Goal: Task Accomplishment & Management: Manage account settings

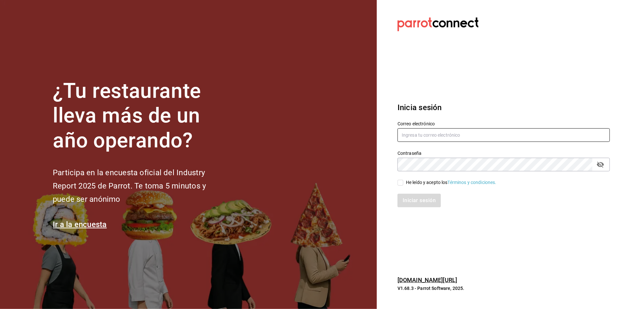
click at [415, 131] on input "text" at bounding box center [504, 135] width 213 height 14
type input "A"
type input "aneth.bfmxt@gmail.com"
click at [399, 182] on input "He leído y acepto los Términos y condiciones." at bounding box center [401, 183] width 6 height 6
checkbox input "true"
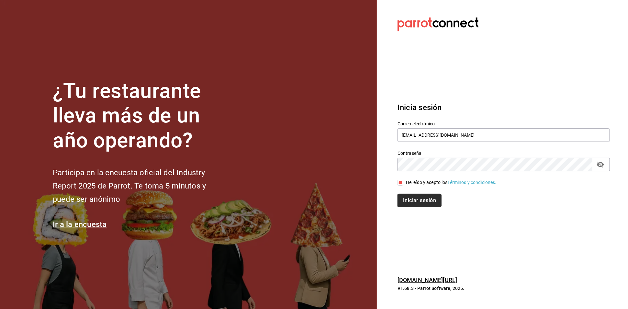
click at [410, 199] on button "Iniciar sesión" at bounding box center [420, 201] width 44 height 14
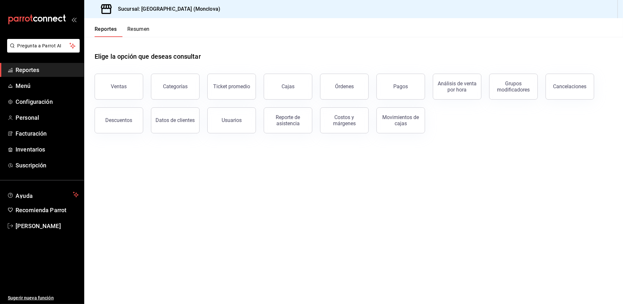
click at [284, 53] on div "Elige la opción que deseas consultar" at bounding box center [354, 51] width 518 height 29
click at [45, 122] on span "Personal" at bounding box center [47, 117] width 63 height 9
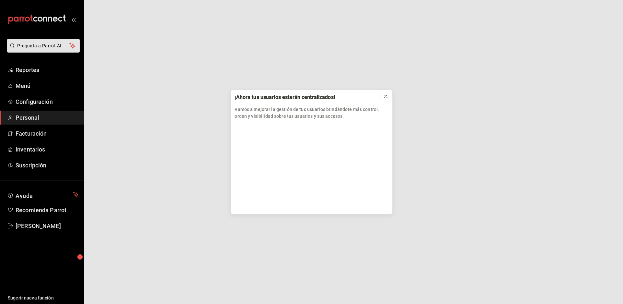
click at [388, 99] on icon at bounding box center [385, 96] width 5 height 5
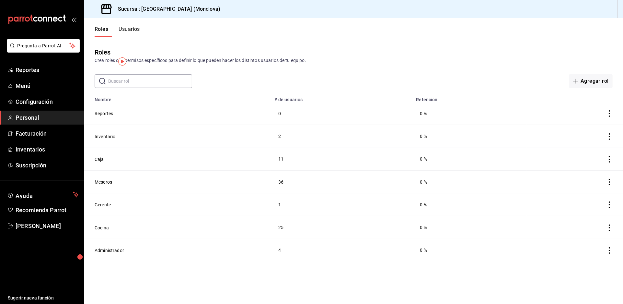
click at [132, 31] on div "Roles Usuarios" at bounding box center [112, 27] width 56 height 19
click at [136, 36] on button "Usuarios" at bounding box center [129, 31] width 21 height 11
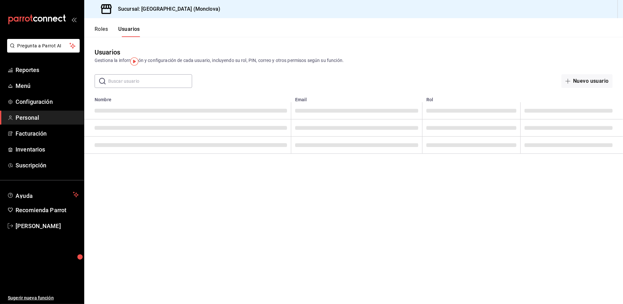
click at [150, 87] on input "text" at bounding box center [150, 81] width 84 height 13
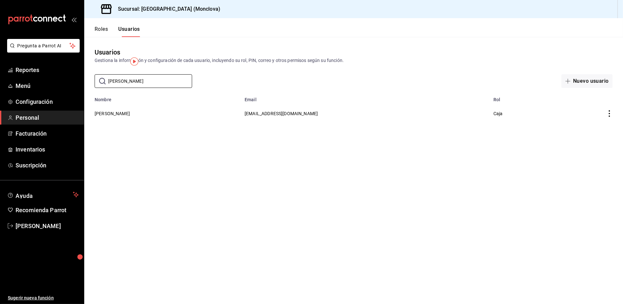
type input "JULIA"
click at [133, 124] on td "JULIANA CHAVANA CORONADO" at bounding box center [162, 113] width 156 height 22
click at [130, 117] on button "JULIANA CHAVANA CORONADO" at bounding box center [112, 113] width 35 height 6
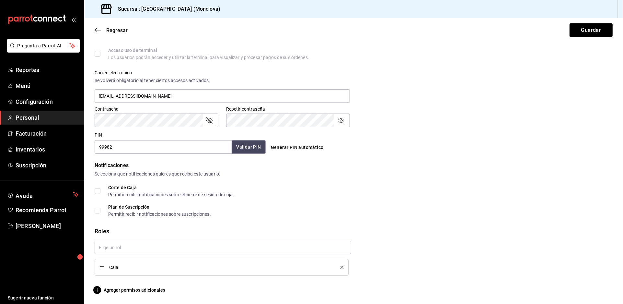
scroll to position [224, 0]
click at [99, 293] on icon "button" at bounding box center [97, 289] width 8 height 8
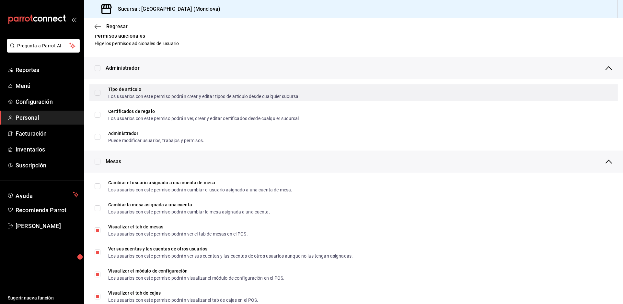
scroll to position [0, 0]
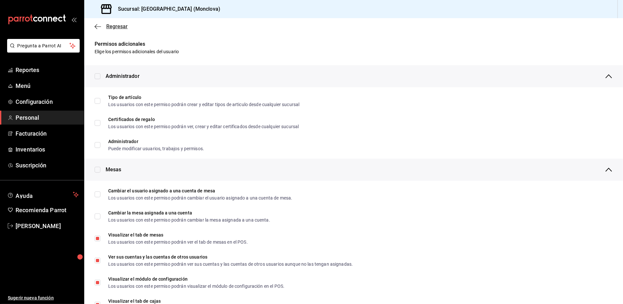
click at [119, 28] on span "Regresar" at bounding box center [116, 26] width 21 height 6
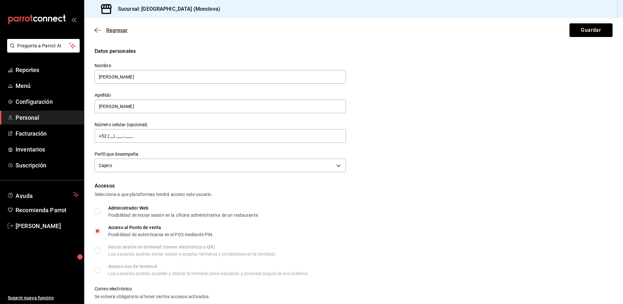
click at [120, 33] on span "Regresar" at bounding box center [116, 30] width 21 height 6
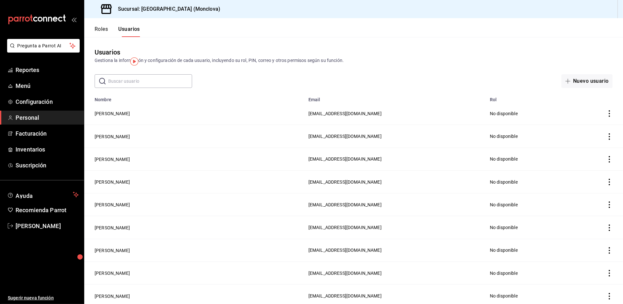
click at [121, 87] on input "text" at bounding box center [150, 81] width 84 height 13
click at [153, 87] on input "text" at bounding box center [150, 81] width 84 height 13
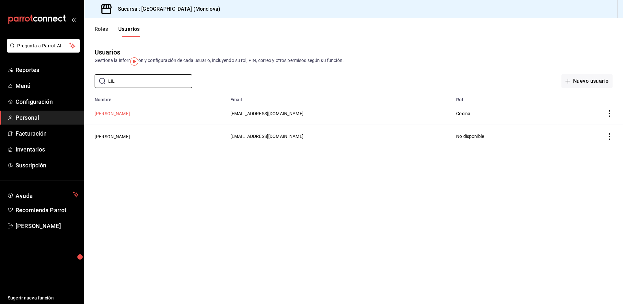
type input "LIL"
click at [130, 117] on button "LILIANA SALDAÑA FERREL" at bounding box center [112, 113] width 35 height 6
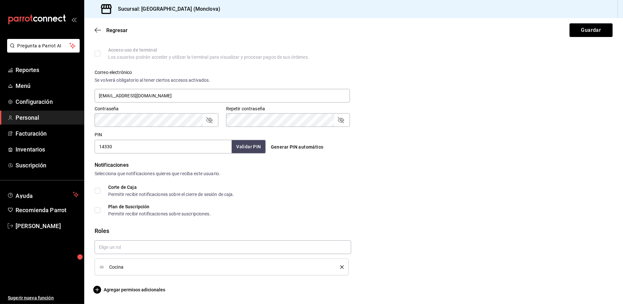
scroll to position [10, 0]
click at [129, 286] on span "Agregar permisos adicionales" at bounding box center [130, 289] width 71 height 8
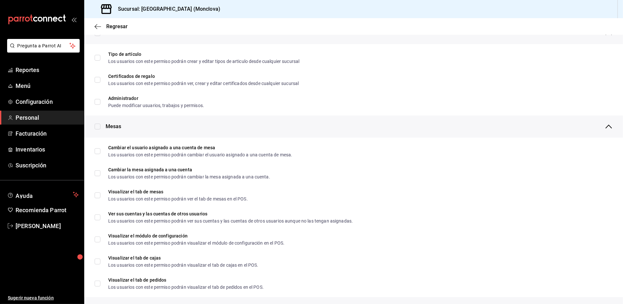
scroll to position [0, 0]
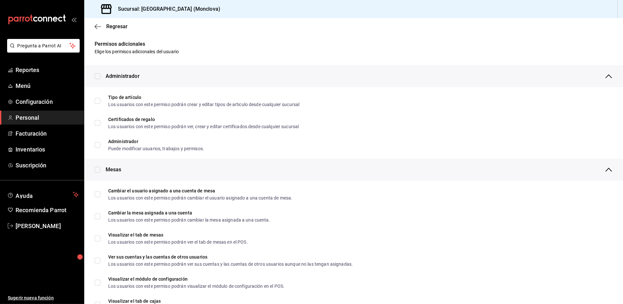
click at [110, 29] on span "Regresar" at bounding box center [116, 26] width 21 height 6
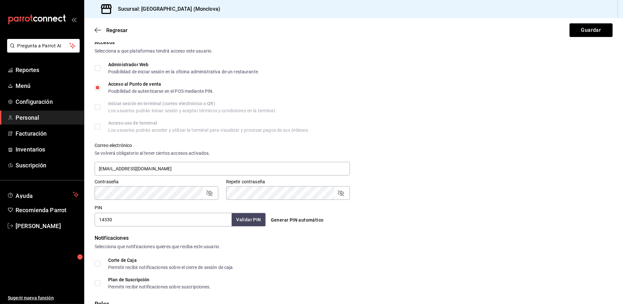
scroll to position [44, 0]
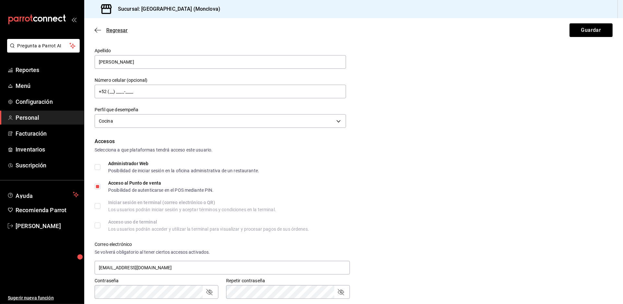
click at [114, 33] on span "Regresar" at bounding box center [116, 30] width 21 height 6
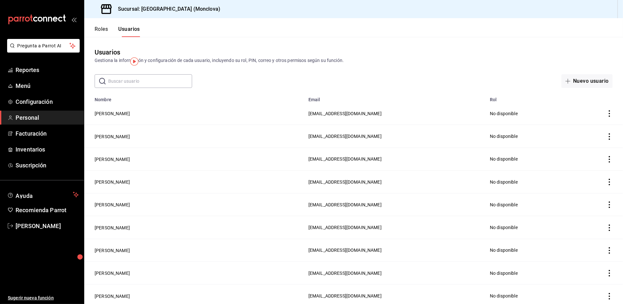
click at [131, 125] on td "MAYRA ARACELY CARMONA ARAUJO" at bounding box center [194, 113] width 220 height 23
click at [130, 117] on button "MAYRA ARACELY CARMONA ARAUJO" at bounding box center [112, 113] width 35 height 6
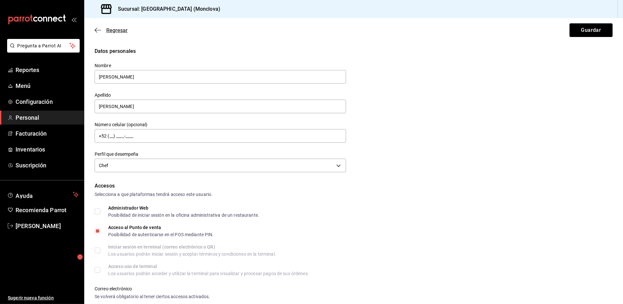
click at [109, 33] on span "Regresar" at bounding box center [116, 30] width 21 height 6
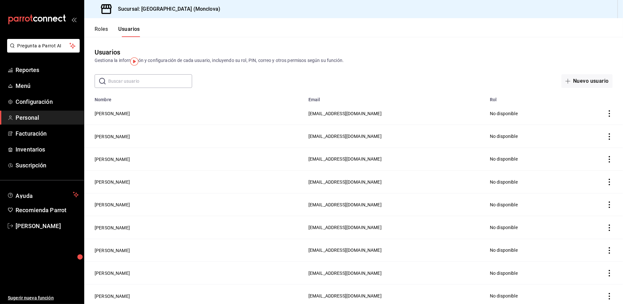
click at [140, 87] on input "text" at bounding box center [150, 81] width 84 height 13
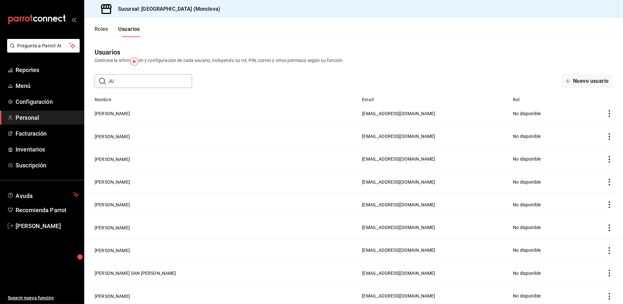
type input "J"
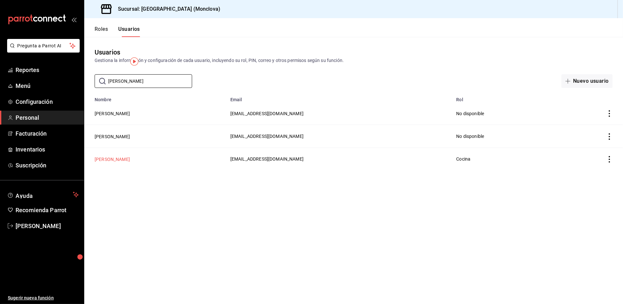
type input "MINO"
click at [122, 162] on button "Minoru Cantu" at bounding box center [112, 159] width 35 height 6
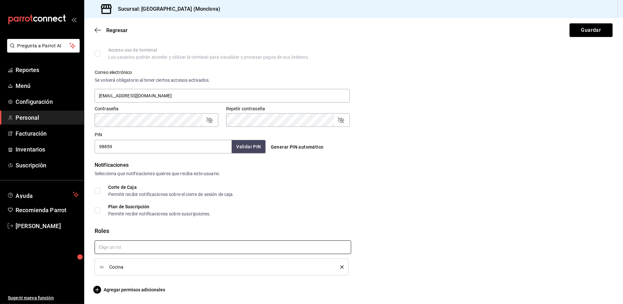
scroll to position [10, 0]
click at [123, 285] on span "Agregar permisos adicionales" at bounding box center [130, 289] width 71 height 8
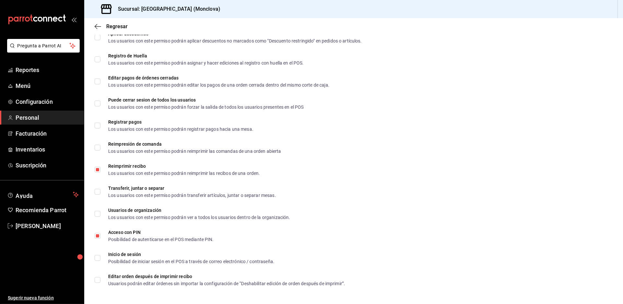
scroll to position [928, 0]
click at [109, 29] on span "Regresar" at bounding box center [116, 26] width 21 height 6
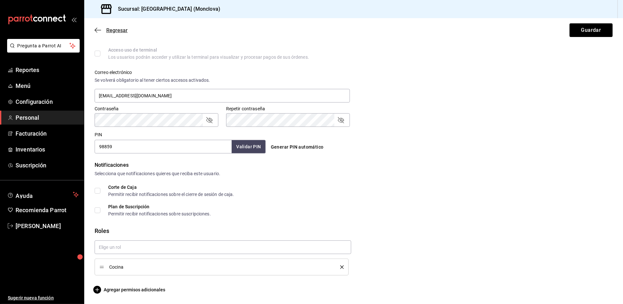
click at [113, 33] on span "Regresar" at bounding box center [116, 30] width 21 height 6
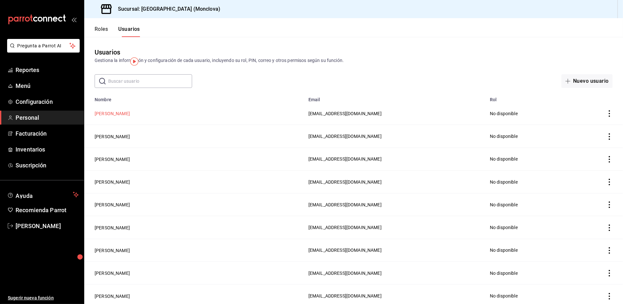
click at [130, 117] on button "MAYRA ARACELY CARMONA ARAUJO" at bounding box center [112, 113] width 35 height 6
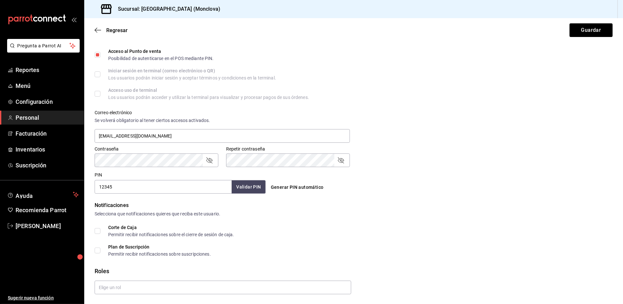
scroll to position [198, 0]
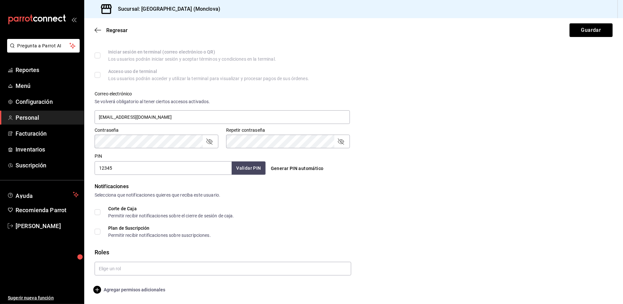
click at [101, 293] on icon "button" at bounding box center [97, 289] width 8 height 8
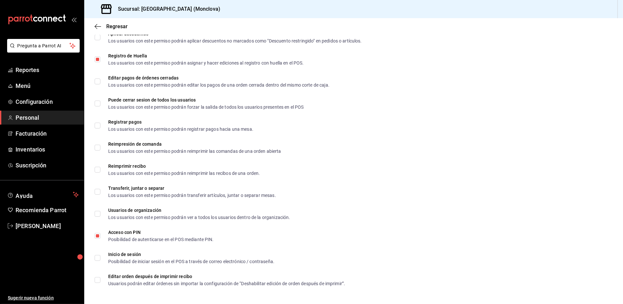
scroll to position [10, 0]
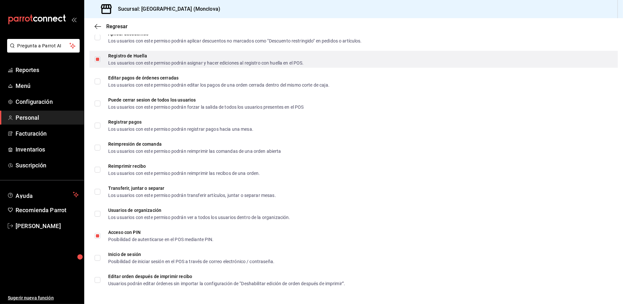
click at [96, 56] on input "Registro de Huella Los usuarios con este permiso podrán asignar y hacer edicion…" at bounding box center [98, 59] width 6 height 6
checkbox input "false"
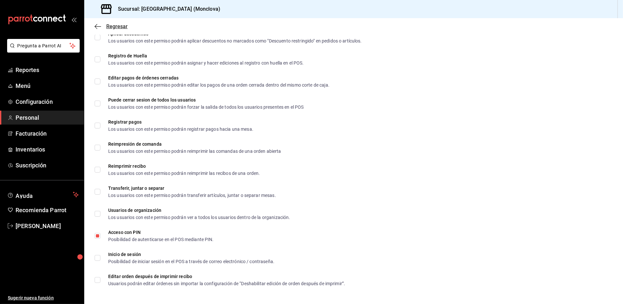
click at [116, 23] on span "Regresar" at bounding box center [116, 26] width 21 height 6
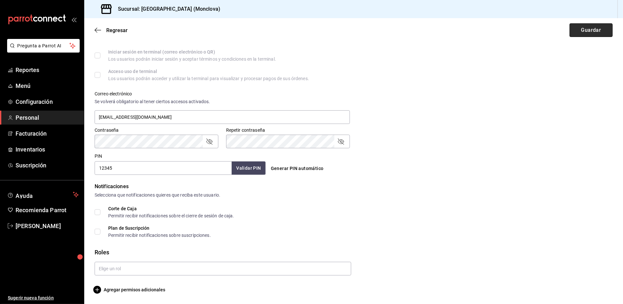
click at [581, 29] on button "Guardar" at bounding box center [590, 30] width 43 height 14
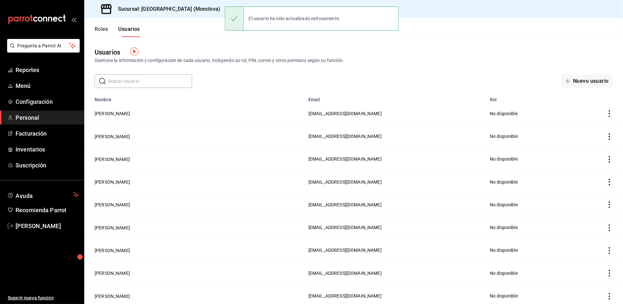
click at [128, 84] on input "text" at bounding box center [150, 81] width 84 height 13
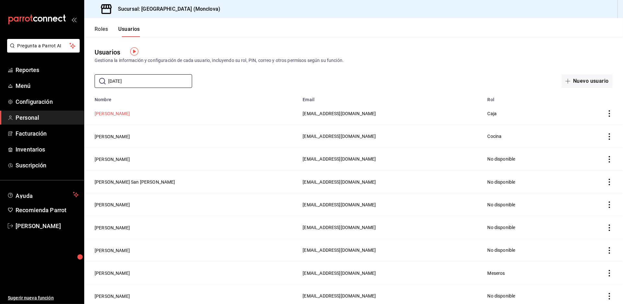
type input "JUL"
click at [130, 117] on button "JULIANA CHAVANA CORONADO" at bounding box center [112, 113] width 35 height 6
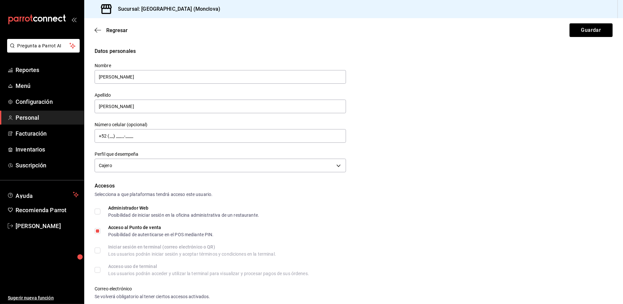
scroll to position [224, 0]
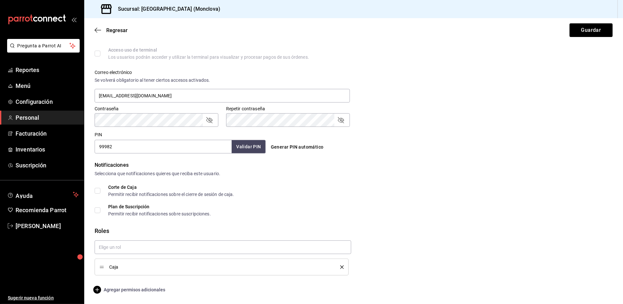
click at [99, 288] on icon "button" at bounding box center [97, 289] width 8 height 8
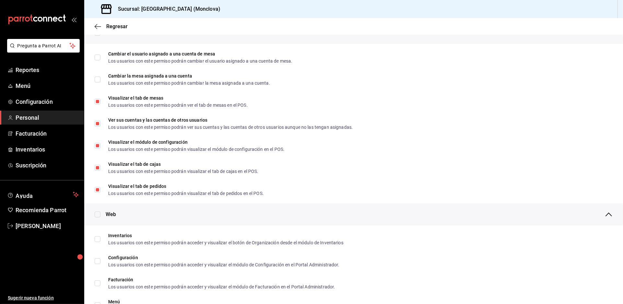
scroll to position [0, 0]
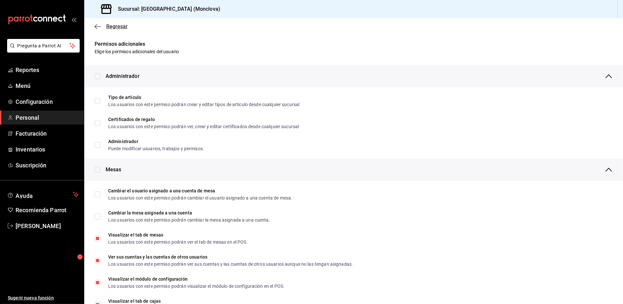
click at [117, 23] on span "Regresar" at bounding box center [116, 26] width 21 height 6
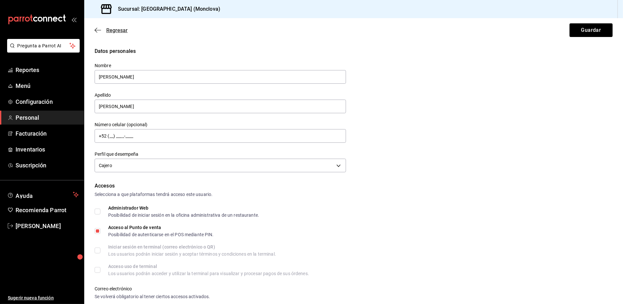
click at [117, 27] on span "Regresar" at bounding box center [116, 30] width 21 height 6
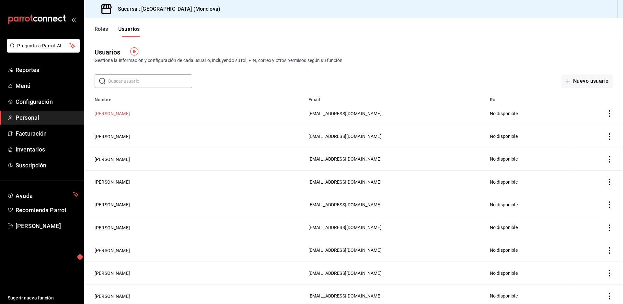
click at [130, 117] on button "MAYRA ARACELY CARMONA ARAUJO" at bounding box center [112, 113] width 35 height 6
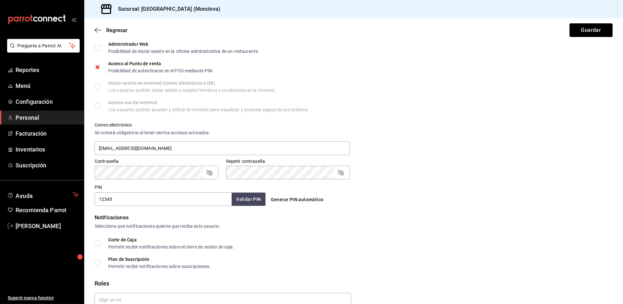
scroll to position [198, 0]
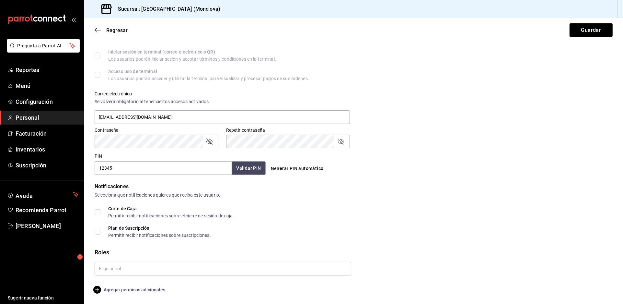
click at [109, 289] on span "Agregar permisos adicionales" at bounding box center [130, 289] width 71 height 8
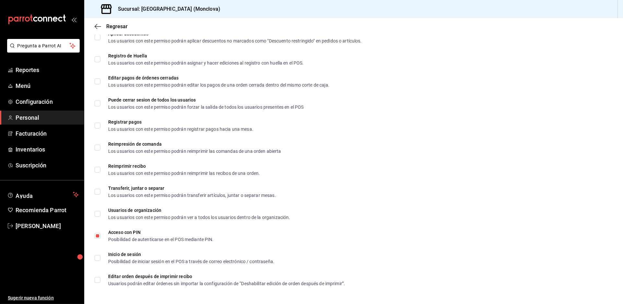
scroll to position [928, 0]
click at [118, 29] on span "Regresar" at bounding box center [116, 26] width 21 height 6
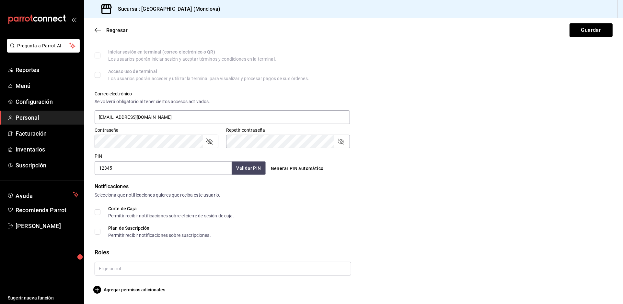
scroll to position [198, 0]
click at [112, 33] on div "Regresar Guardar" at bounding box center [353, 30] width 539 height 24
click at [114, 33] on span "Regresar" at bounding box center [116, 30] width 21 height 6
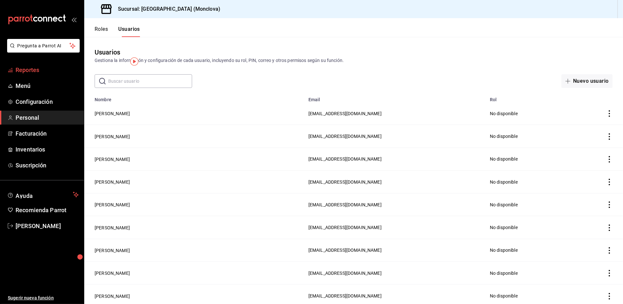
click at [44, 74] on span "Reportes" at bounding box center [47, 69] width 63 height 9
